Goal: Task Accomplishment & Management: Use online tool/utility

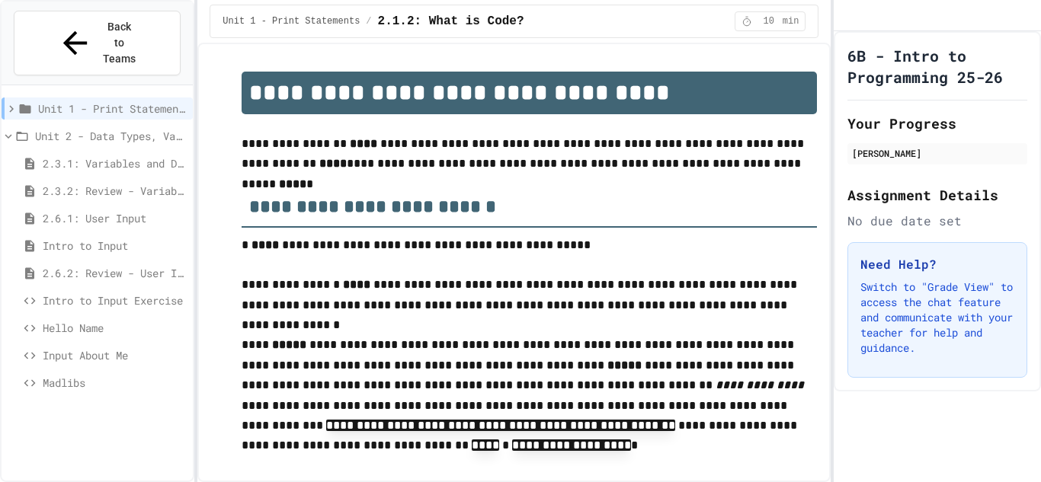
click at [105, 293] on span "Intro to Input Exercise" at bounding box center [115, 301] width 144 height 16
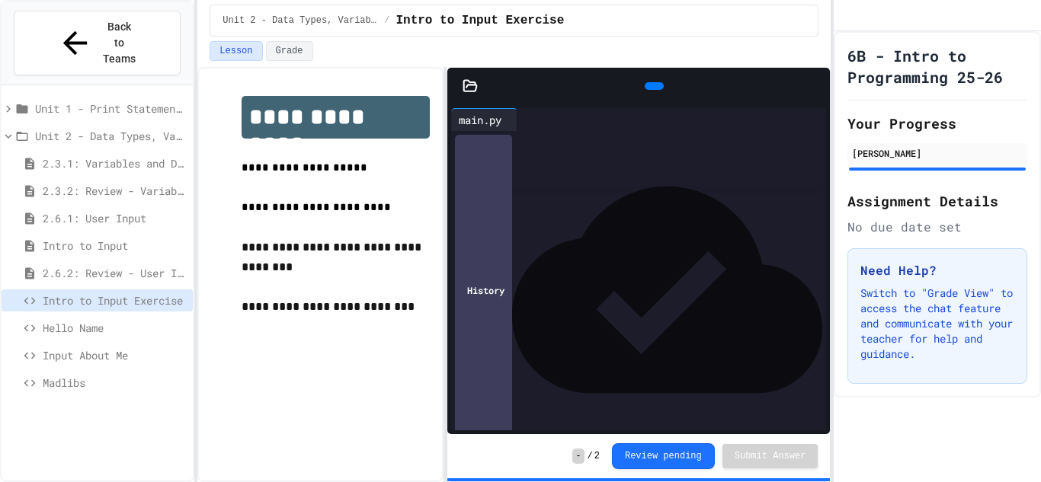
click at [82, 320] on span "Hello Name" at bounding box center [115, 328] width 144 height 16
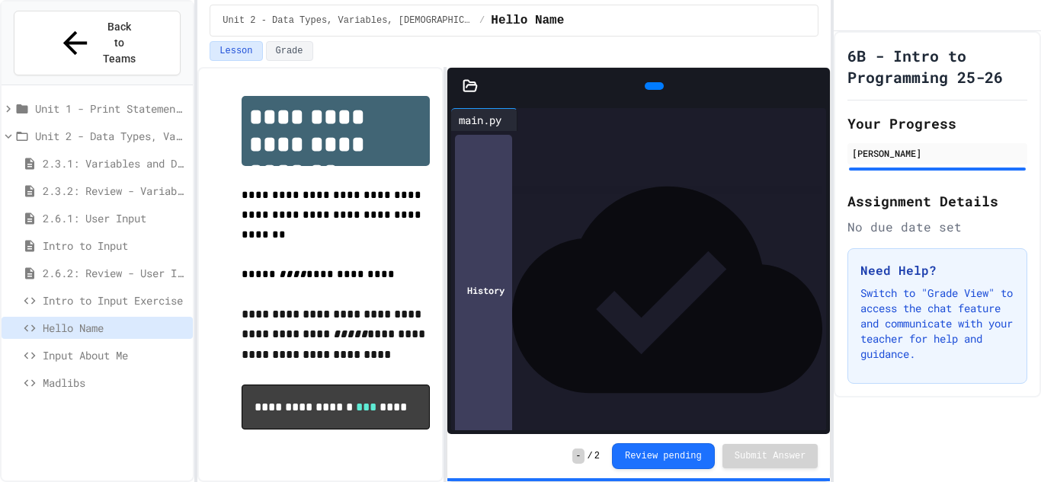
click at [88, 347] on span "Input About Me" at bounding box center [115, 355] width 144 height 16
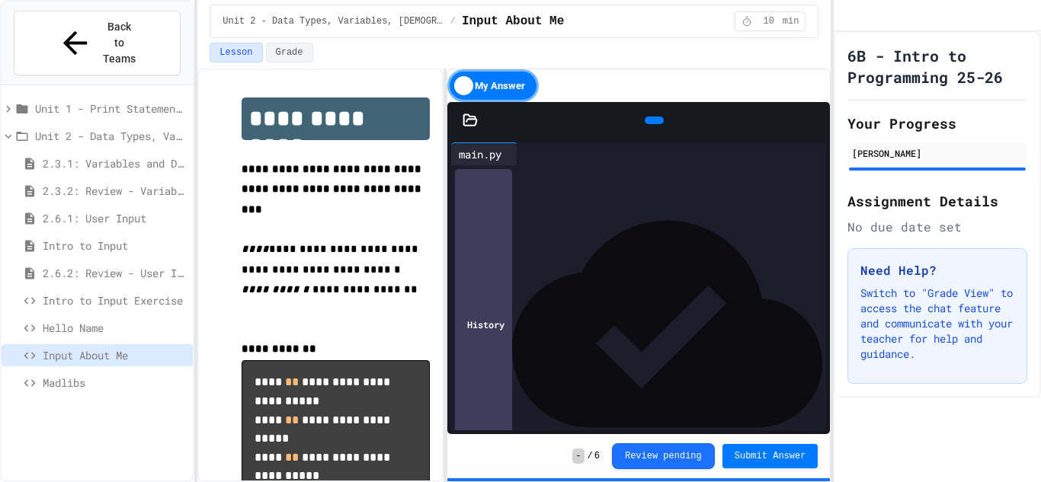
click at [99, 375] on span "Madlibs" at bounding box center [115, 383] width 144 height 16
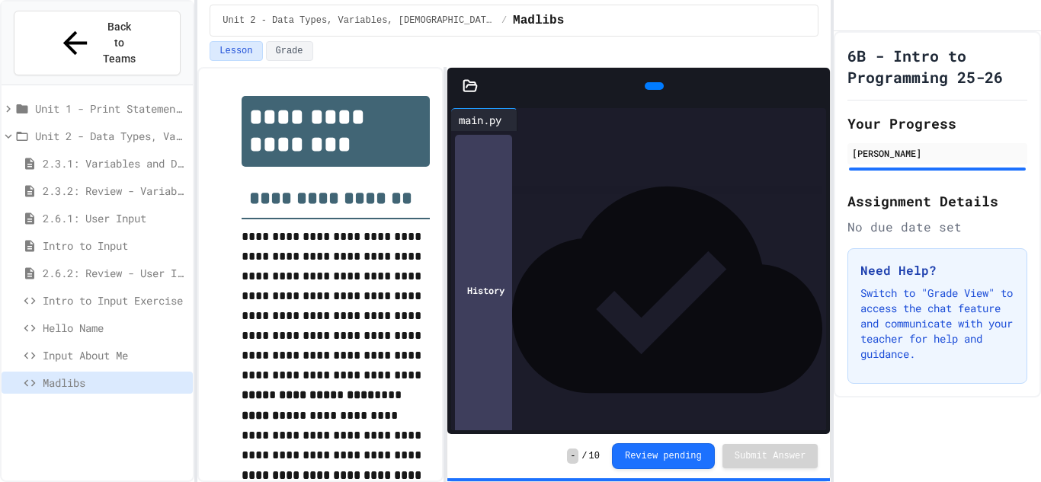
click at [125, 347] on span "Input About Me" at bounding box center [115, 355] width 144 height 16
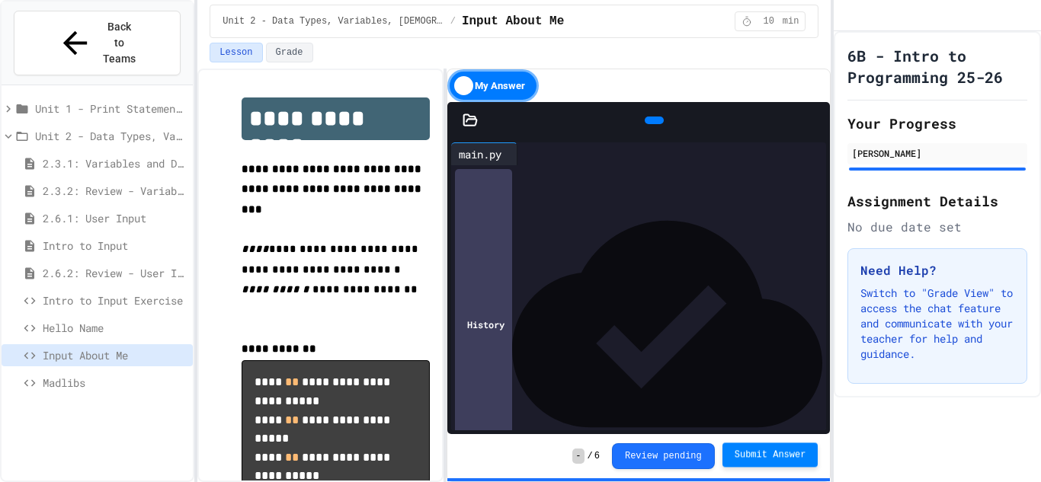
click at [734, 459] on button "Submit Answer" at bounding box center [770, 455] width 96 height 24
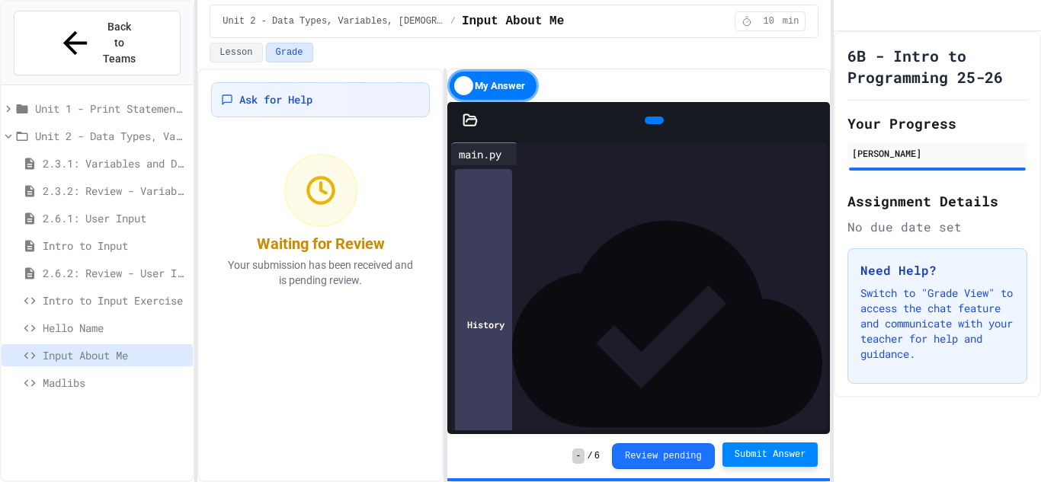
click at [53, 320] on span "Hello Name" at bounding box center [115, 328] width 144 height 16
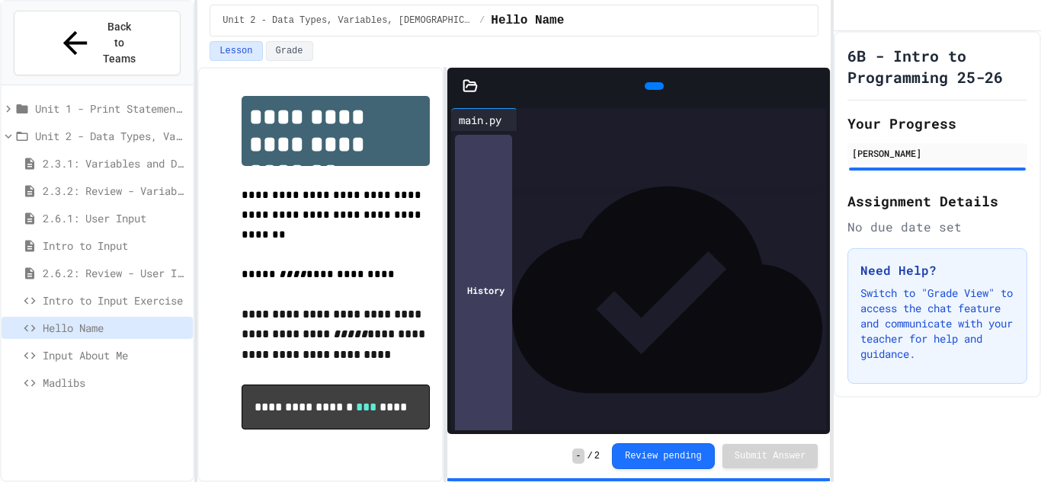
click at [52, 293] on span "Intro to Input Exercise" at bounding box center [115, 301] width 144 height 16
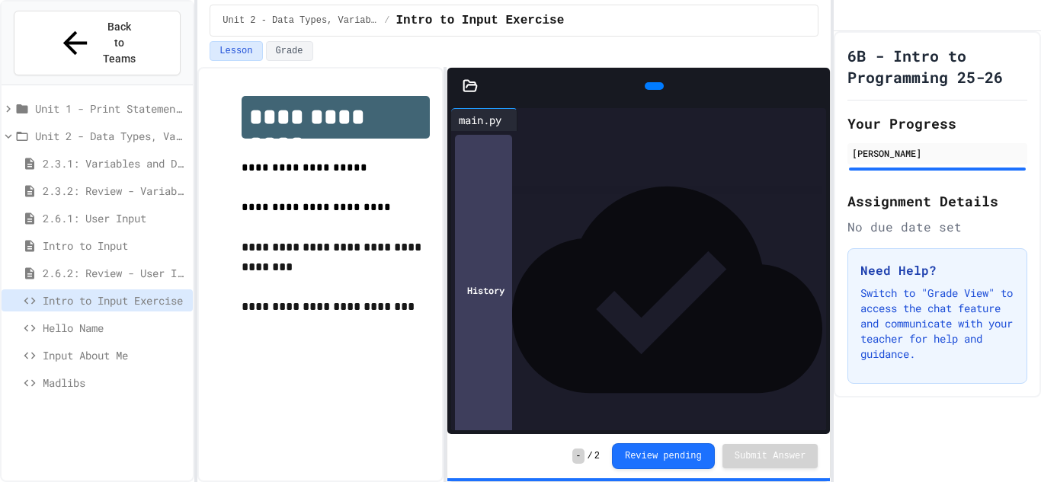
click at [103, 320] on span "Hello Name" at bounding box center [115, 328] width 144 height 16
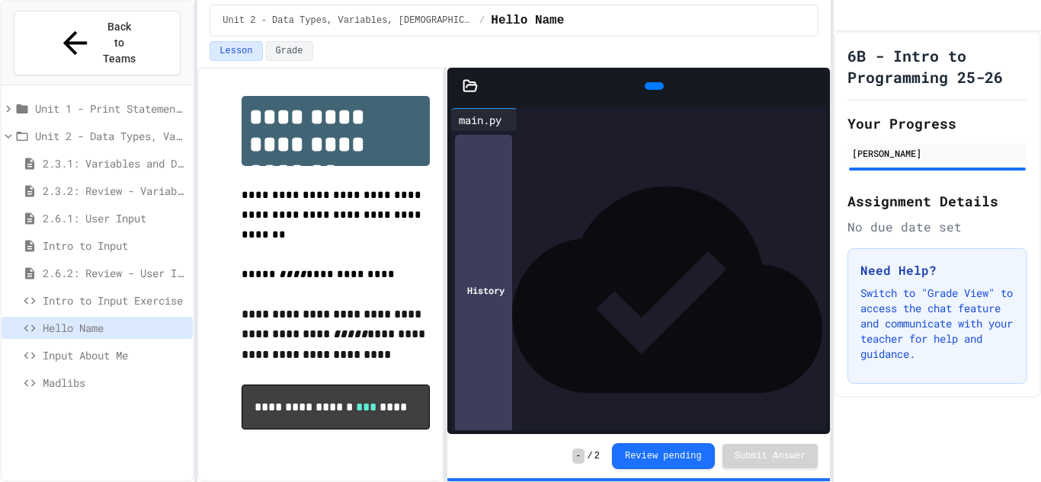
click at [107, 317] on div "Hello Name" at bounding box center [97, 330] width 191 height 27
click at [108, 347] on span "Input About Me" at bounding box center [115, 355] width 144 height 16
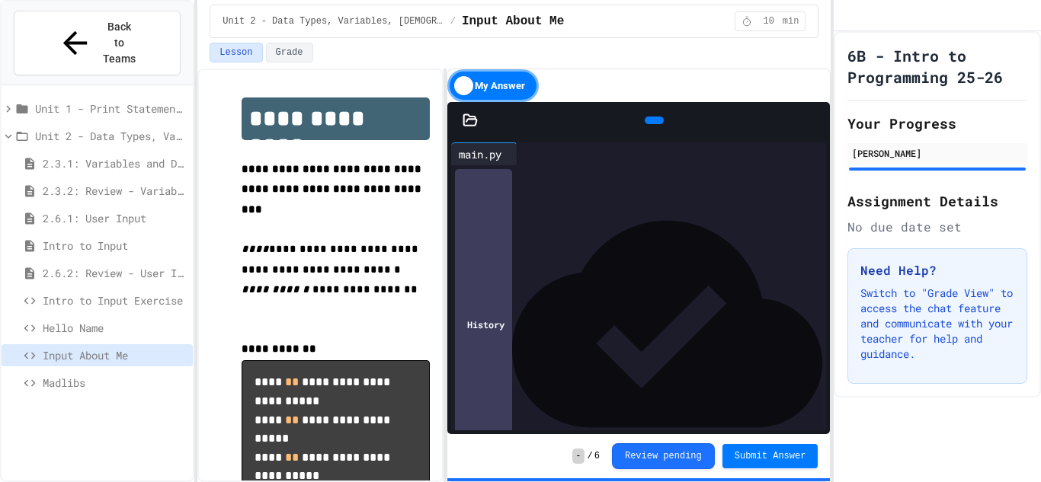
click at [99, 375] on span "Madlibs" at bounding box center [115, 383] width 144 height 16
